Goal: Task Accomplishment & Management: Manage account settings

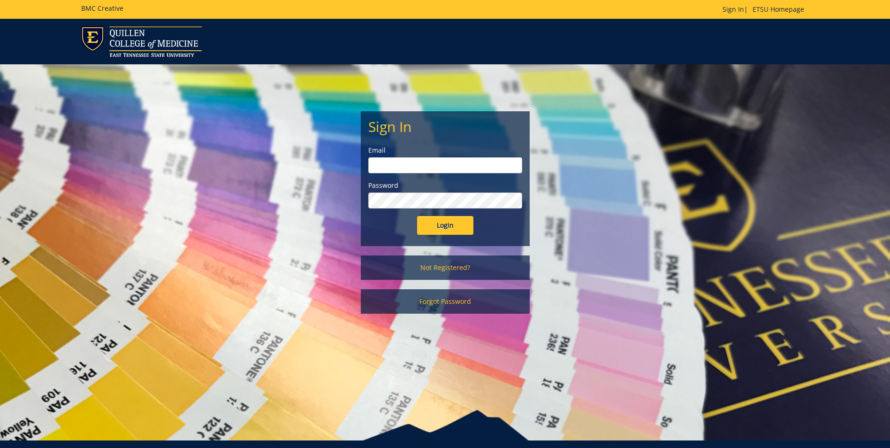
type input "[EMAIL_ADDRESS][DOMAIN_NAME]"
click at [428, 225] on input "Login" at bounding box center [445, 225] width 56 height 19
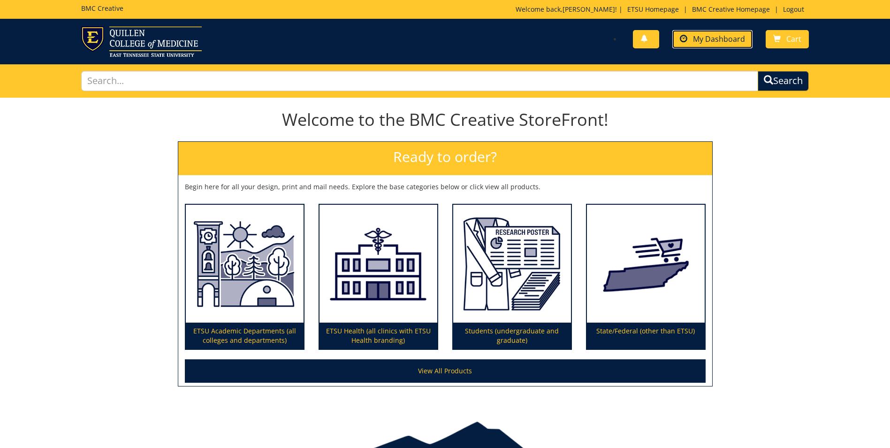
click at [696, 42] on span "My Dashboard" at bounding box center [719, 39] width 52 height 10
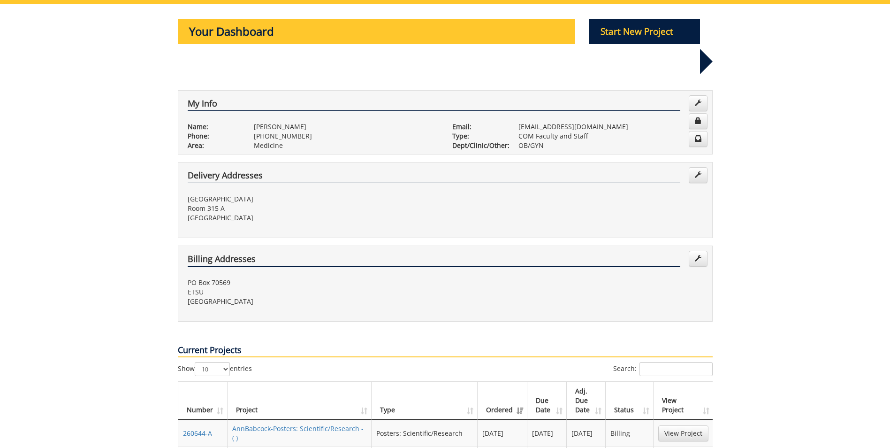
scroll to position [141, 0]
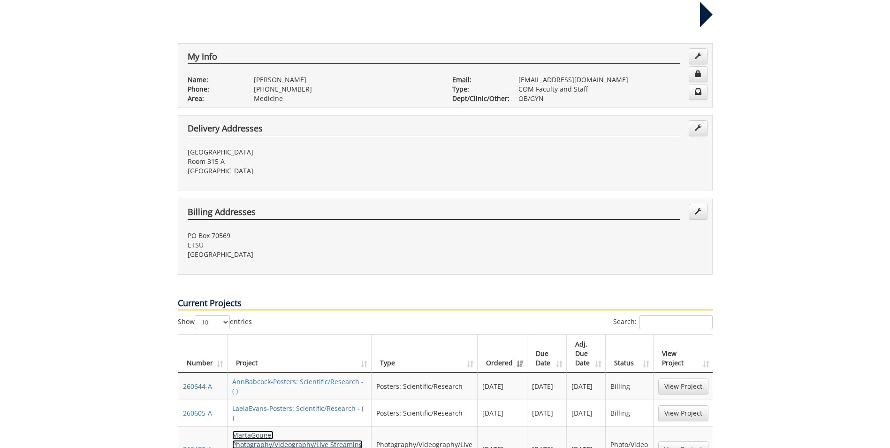
click at [313, 430] on link "MartaGouge-Photography/Videography/Live Streaming - (QCM/OB: Dillard Sholes and…" at bounding box center [297, 448] width 130 height 37
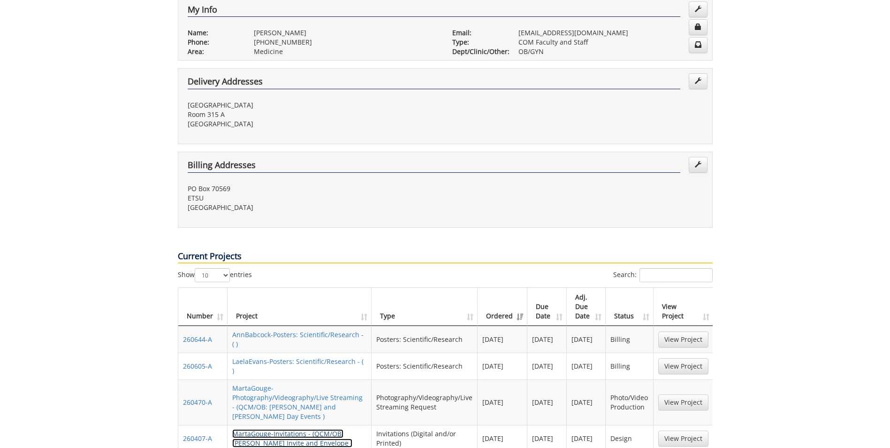
click at [290, 429] on link "MartaGouge-Invitations - (QCM/OB: Sholes Invite and Envelope )" at bounding box center [292, 438] width 120 height 18
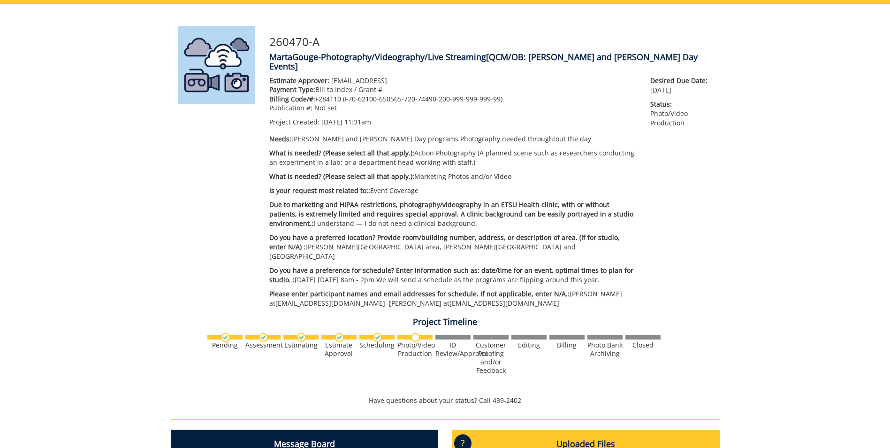
scroll to position [47, 0]
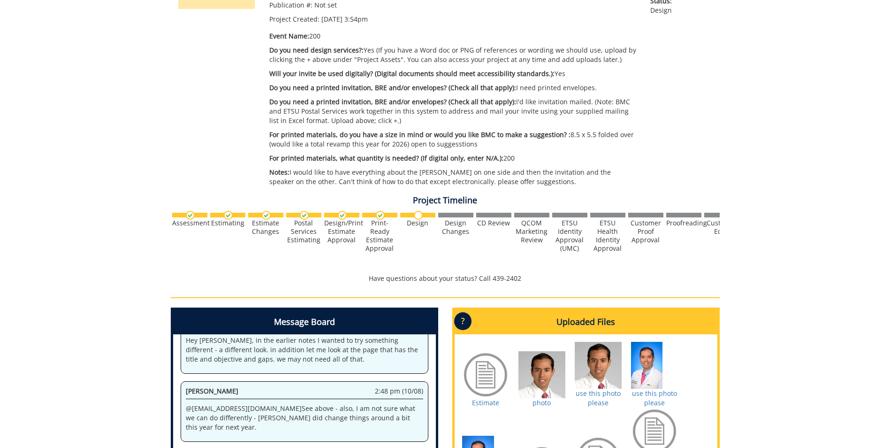
scroll to position [375, 0]
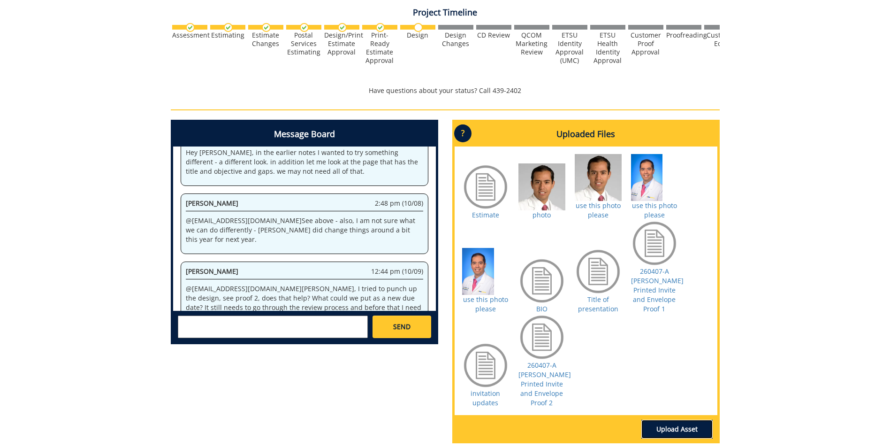
click at [667, 427] on link "Upload Asset" at bounding box center [677, 429] width 71 height 19
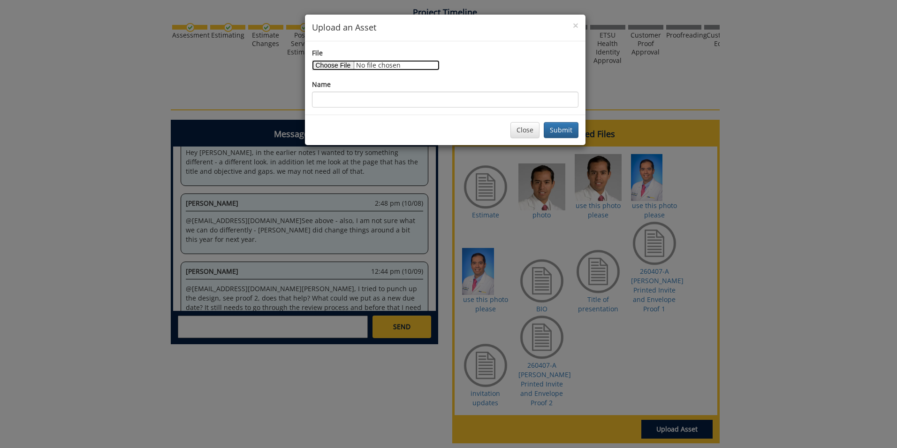
click at [345, 61] on input "File" at bounding box center [376, 65] width 128 height 10
type input "C:\fakepath\updates #3.pdf"
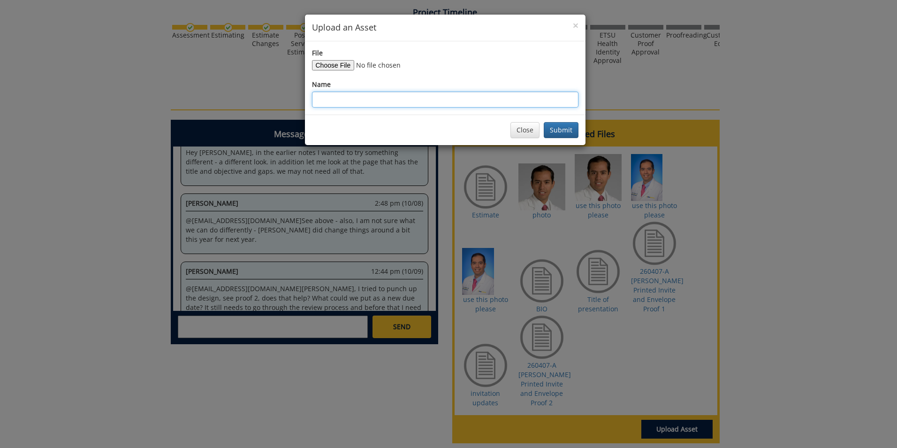
drag, startPoint x: 344, startPoint y: 99, endPoint x: 344, endPoint y: 94, distance: 5.2
click at [344, 99] on input "Name" at bounding box center [445, 100] width 267 height 16
type input "updates 3"
click at [554, 131] on button "Submit" at bounding box center [561, 130] width 35 height 16
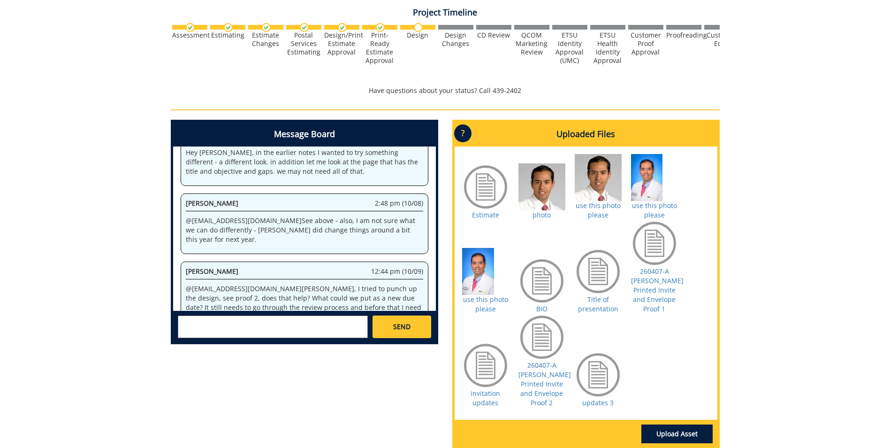
click at [306, 327] on textarea at bounding box center [273, 326] width 190 height 23
type textarea "@fisher see attached please"
click at [420, 324] on link "SEND" at bounding box center [402, 326] width 58 height 23
